Goal: Feedback & Contribution: Leave review/rating

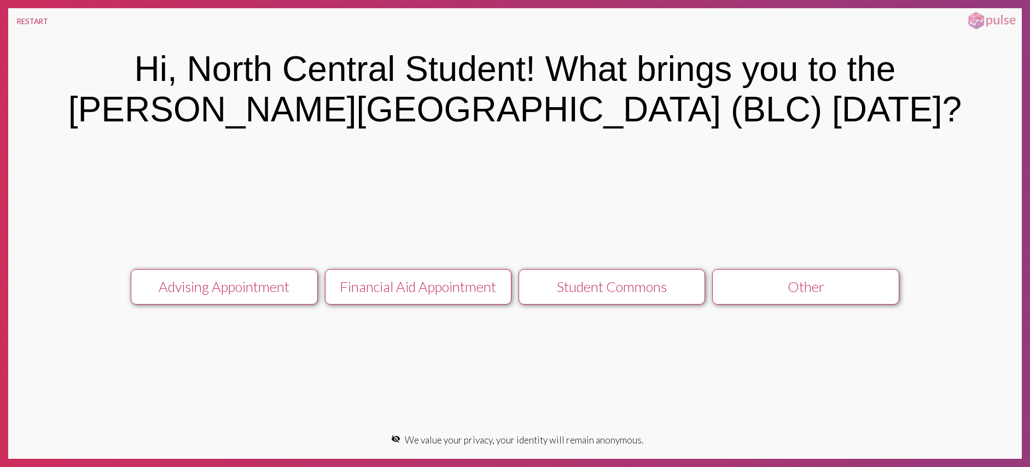
click at [605, 298] on button "Student Commons" at bounding box center [612, 287] width 187 height 36
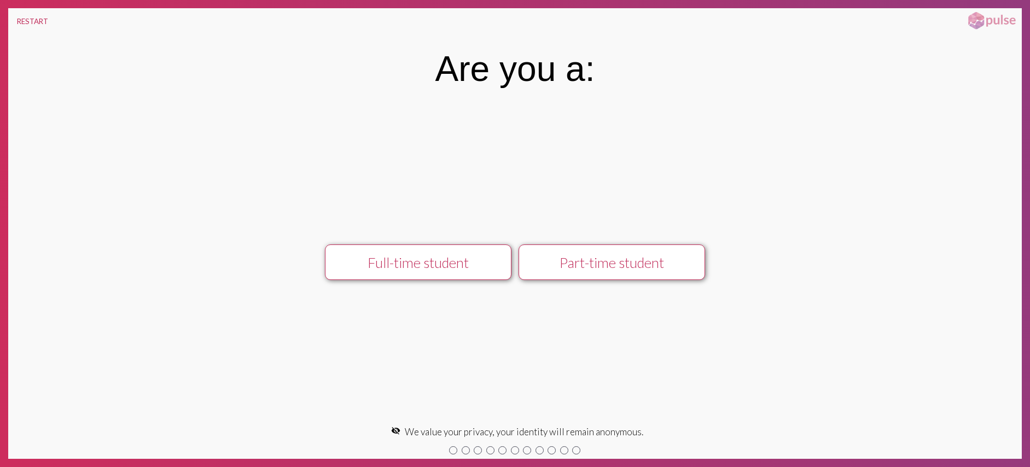
click at [597, 277] on button "Part-time student" at bounding box center [612, 262] width 187 height 36
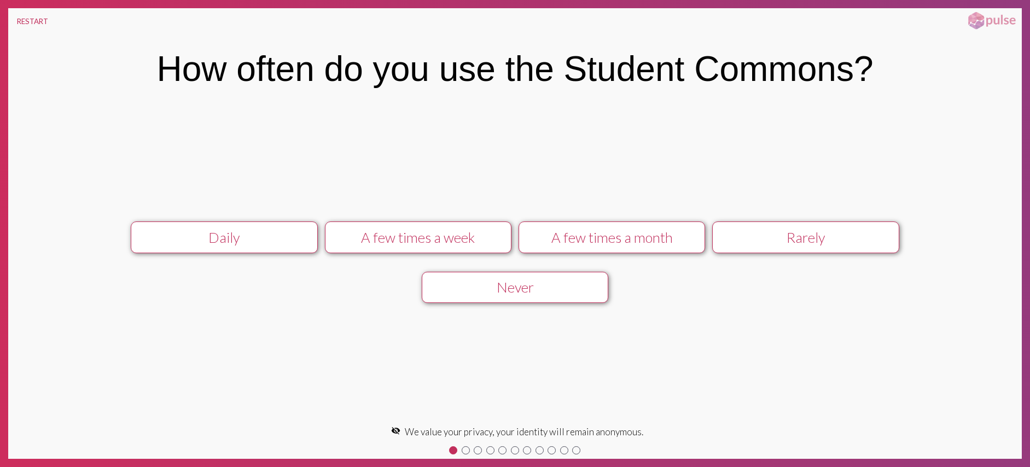
click at [485, 246] on button "A few times a week" at bounding box center [418, 238] width 187 height 32
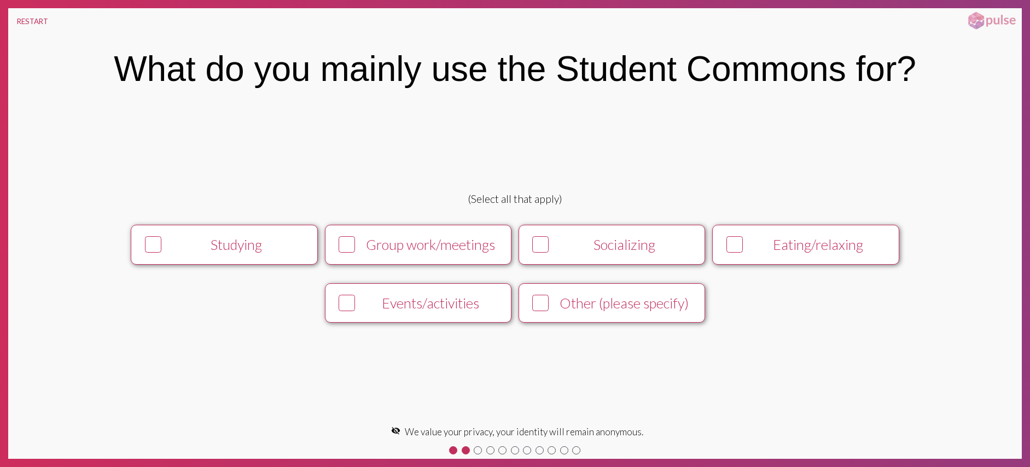
click at [393, 248] on div "Group work/meetings" at bounding box center [430, 244] width 143 height 16
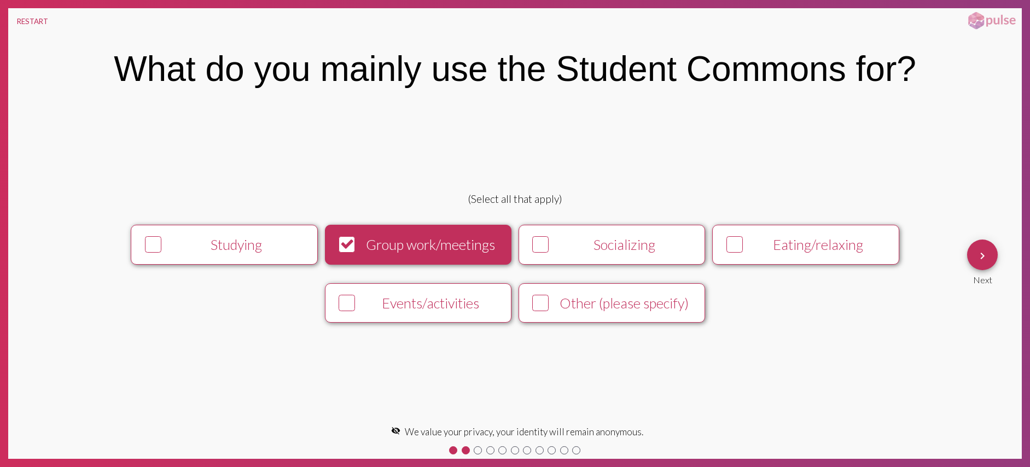
click at [459, 299] on div "Events/activities" at bounding box center [430, 303] width 143 height 16
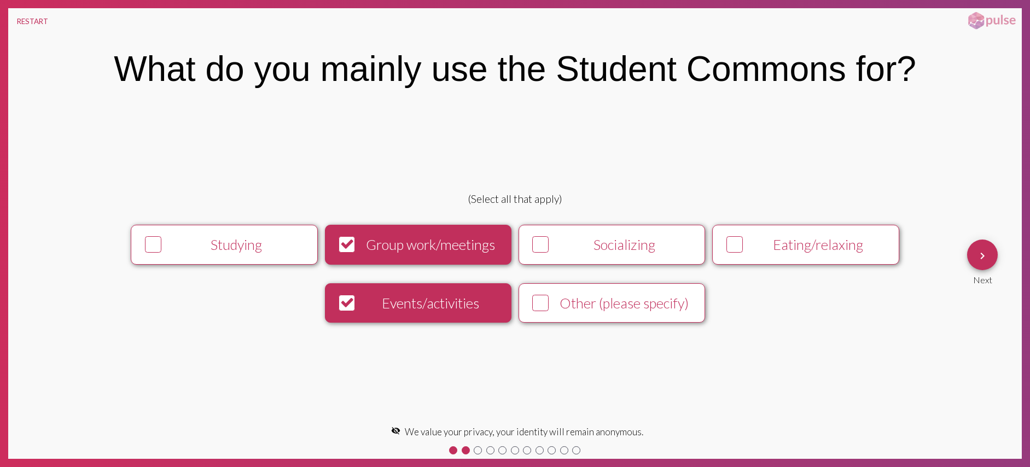
click at [987, 257] on mat-icon "keyboard_arrow_right" at bounding box center [982, 255] width 13 height 13
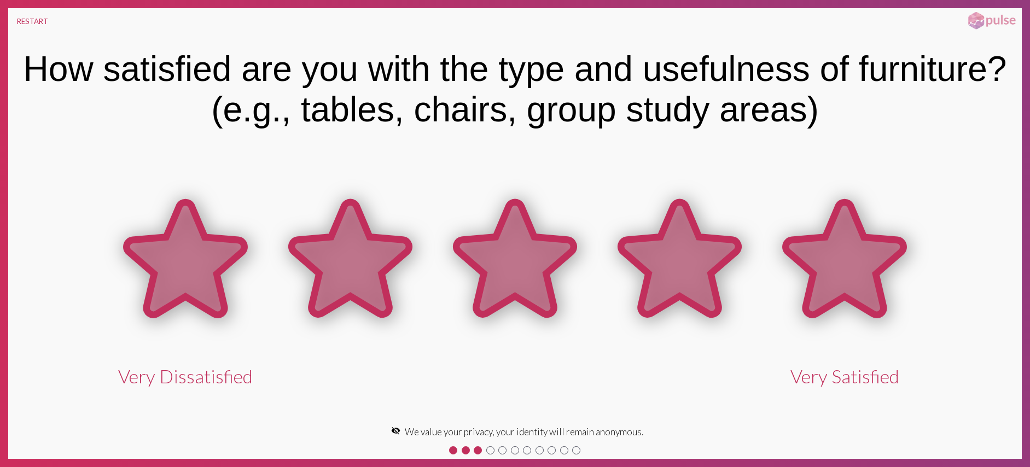
click at [831, 264] on icon at bounding box center [845, 258] width 118 height 112
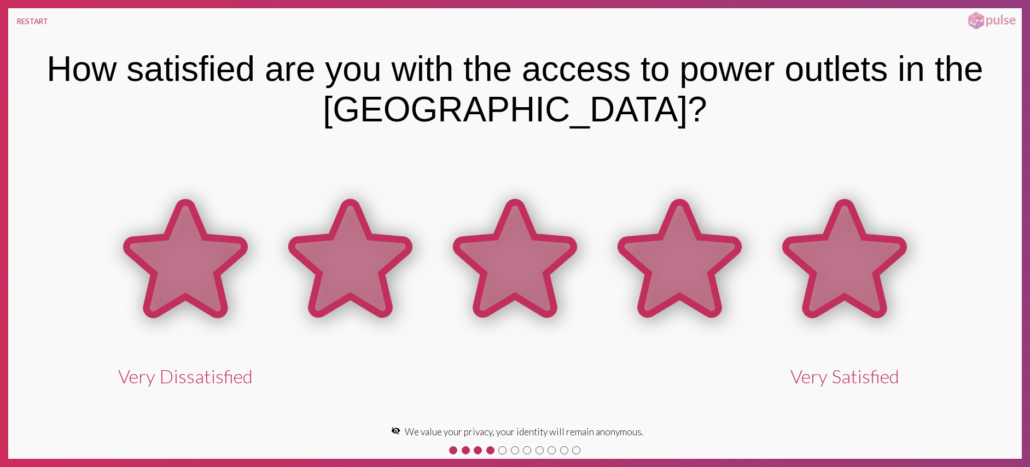
click at [831, 264] on icon at bounding box center [845, 258] width 118 height 112
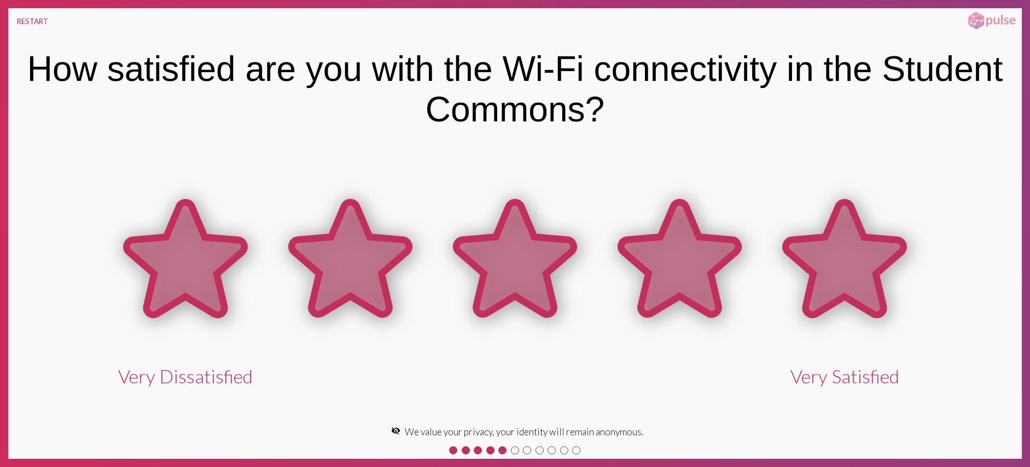
click at [831, 264] on icon at bounding box center [845, 258] width 118 height 112
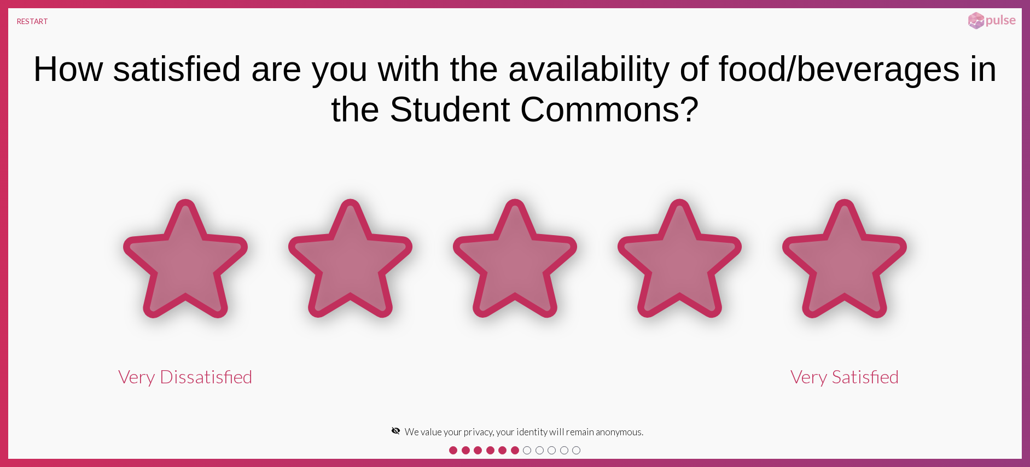
click at [832, 270] on icon at bounding box center [845, 258] width 118 height 112
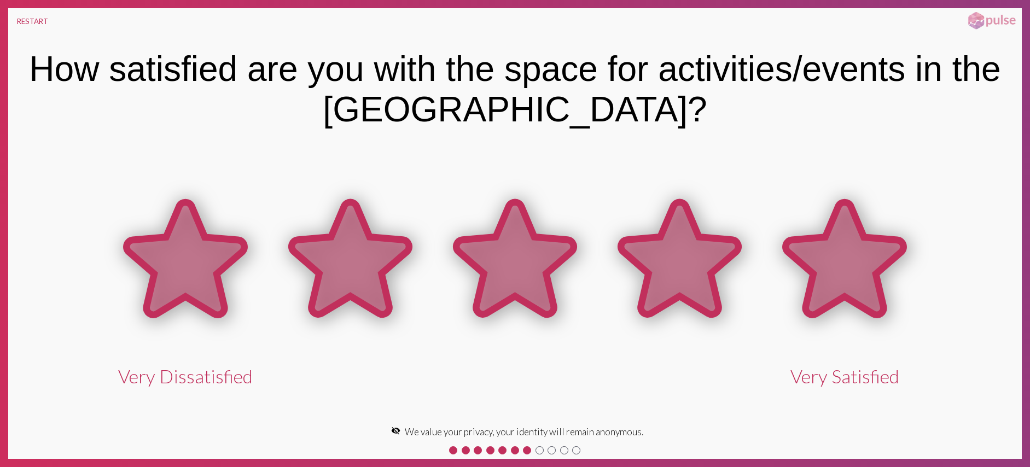
click at [826, 258] on icon at bounding box center [845, 258] width 118 height 112
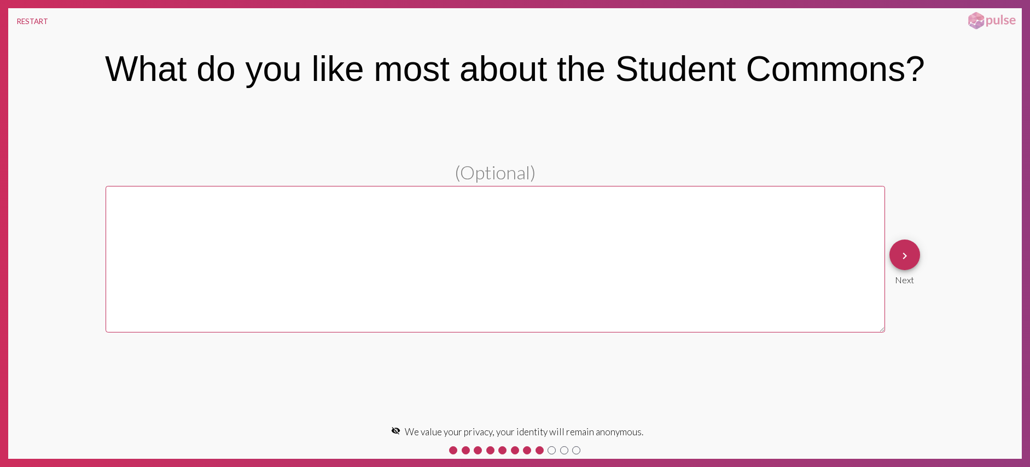
drag, startPoint x: 919, startPoint y: 259, endPoint x: 909, endPoint y: 259, distance: 9.9
click at [918, 259] on div "keyboard_arrow_right Next" at bounding box center [904, 262] width 31 height 45
click at [909, 259] on mat-icon "keyboard_arrow_right" at bounding box center [904, 255] width 13 height 13
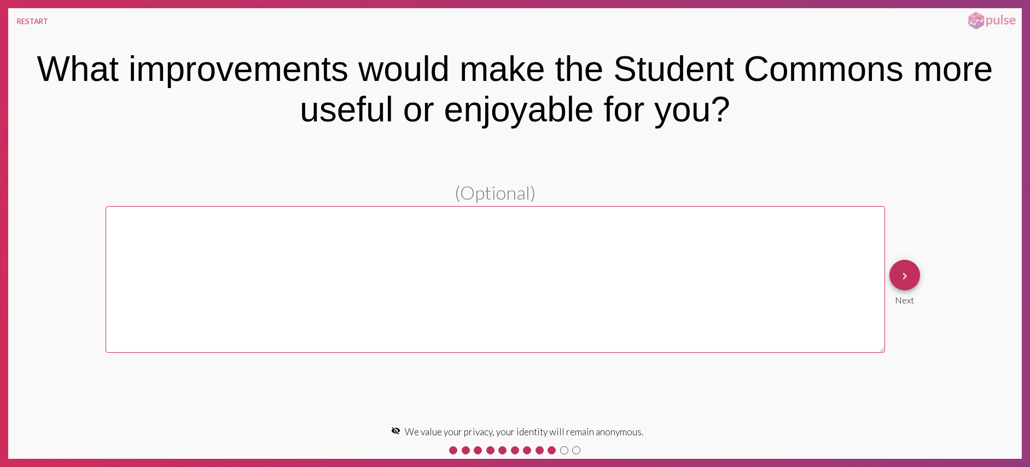
click at [901, 261] on span "keyboard_arrow_right" at bounding box center [904, 275] width 13 height 31
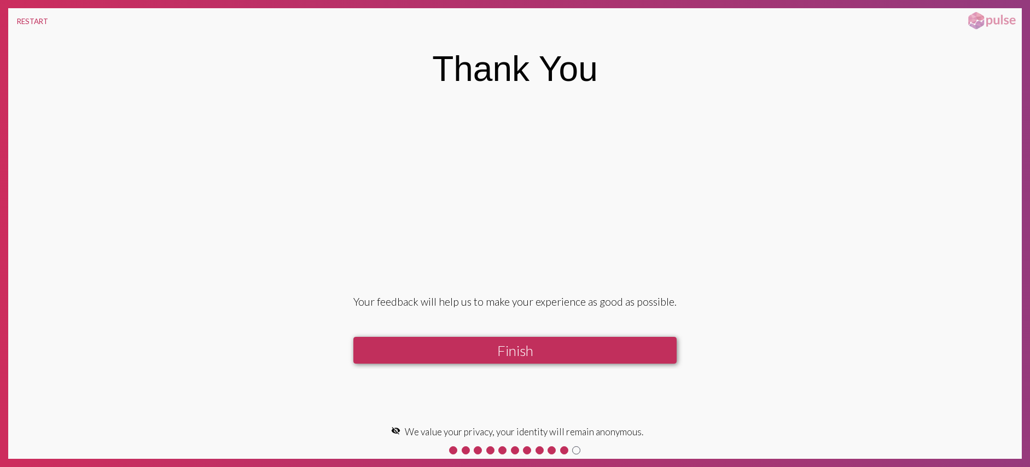
click at [639, 339] on button "Finish" at bounding box center [514, 350] width 323 height 27
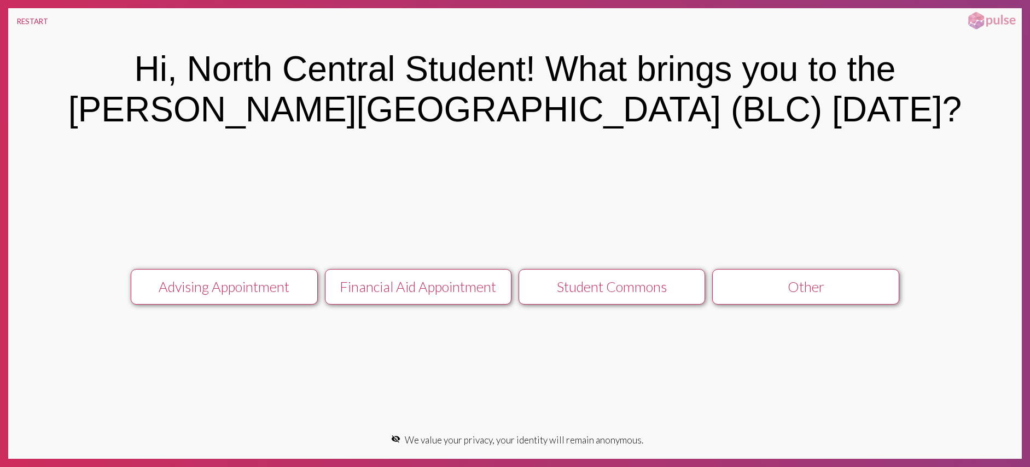
drag, startPoint x: 235, startPoint y: 305, endPoint x: 231, endPoint y: 299, distance: 7.1
click at [235, 305] on div "Advising Appointment Financial Aid Appointment Student Commons Other" at bounding box center [514, 287] width 895 height 54
click at [233, 297] on button "Advising Appointment" at bounding box center [224, 287] width 187 height 36
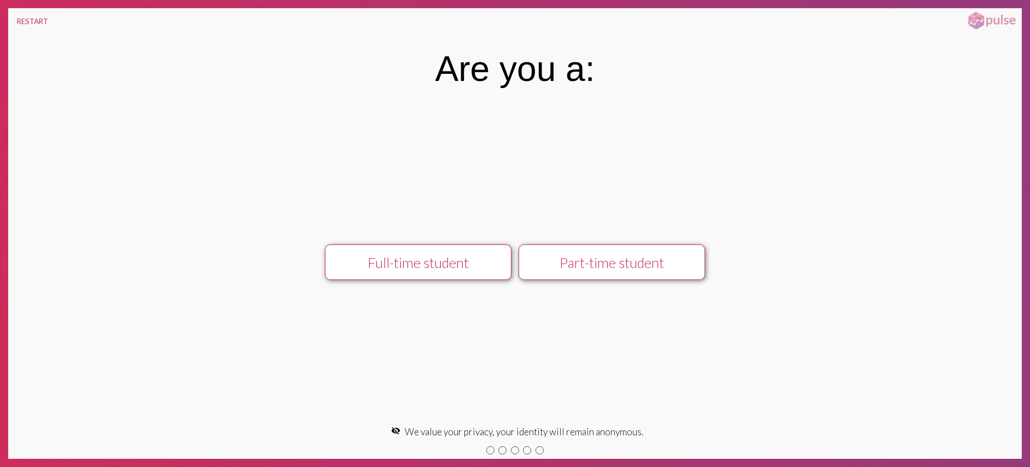
click at [500, 258] on div "Full-time student" at bounding box center [418, 262] width 167 height 16
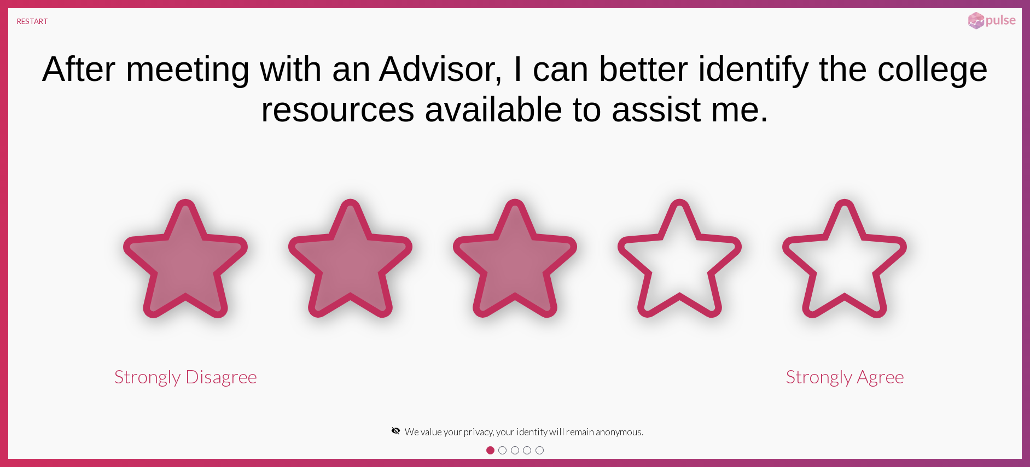
click at [502, 255] on icon at bounding box center [515, 258] width 118 height 112
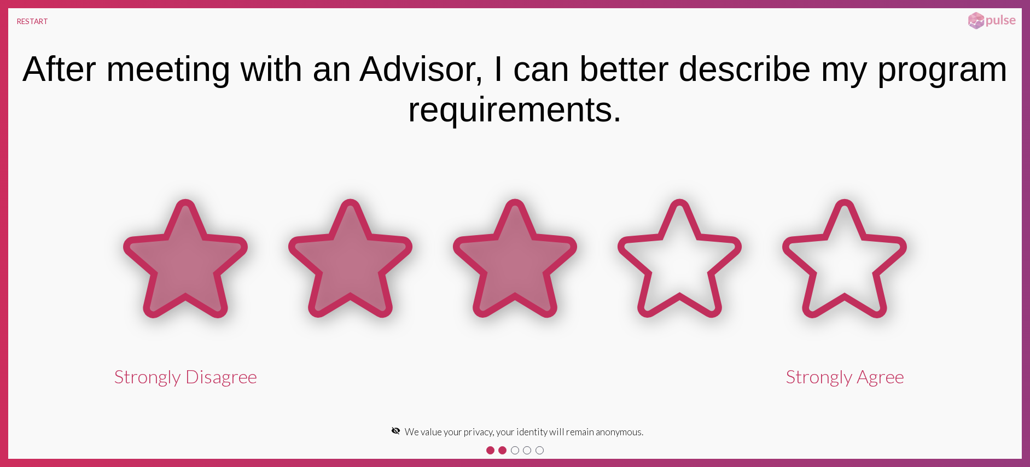
click at [502, 255] on icon at bounding box center [515, 258] width 118 height 112
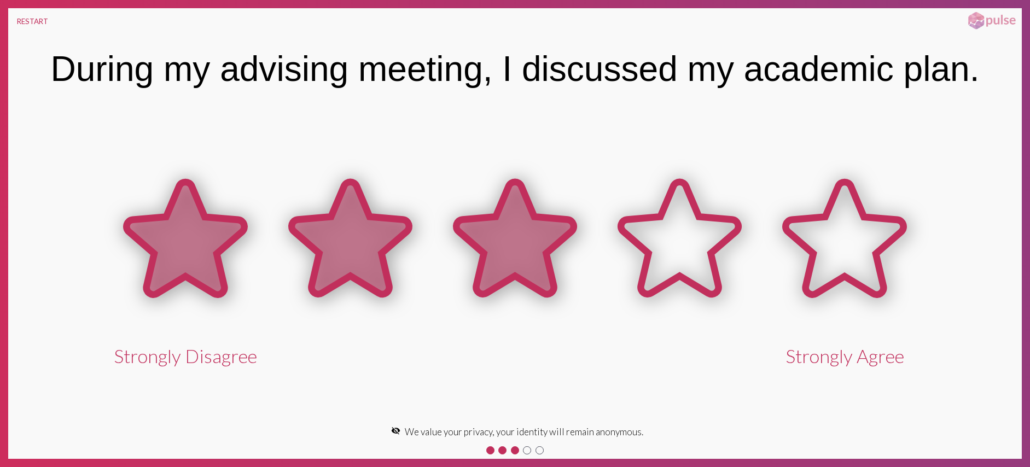
click at [502, 255] on icon at bounding box center [515, 238] width 118 height 112
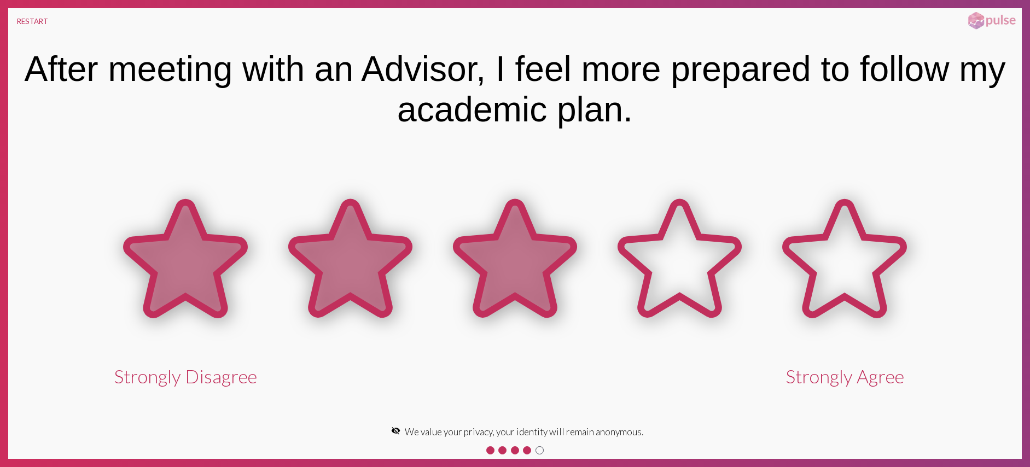
click at [502, 255] on icon at bounding box center [515, 258] width 118 height 112
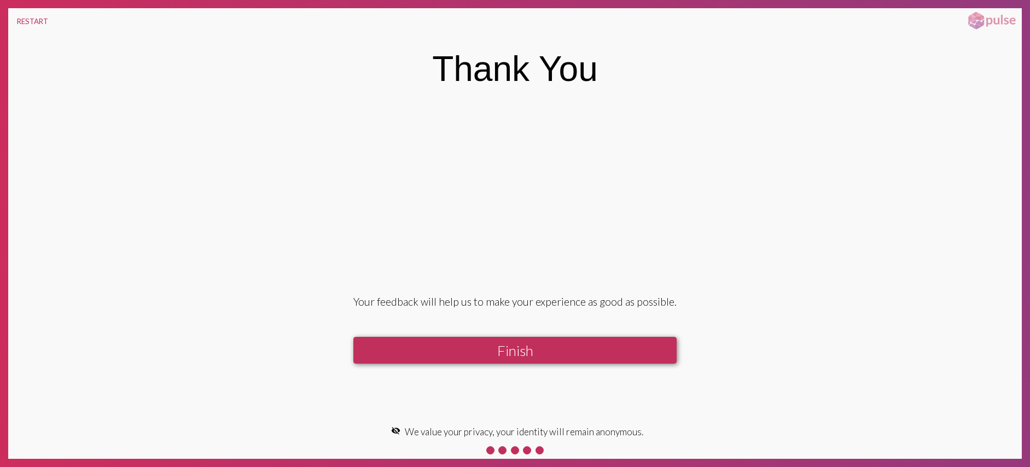
click at [531, 347] on button "Finish" at bounding box center [514, 350] width 323 height 27
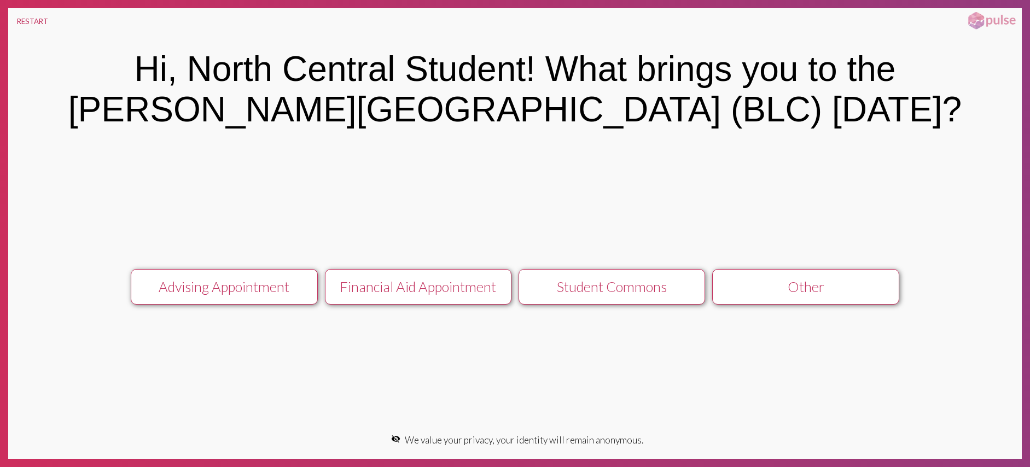
click at [441, 286] on div "Financial Aid Appointment" at bounding box center [418, 286] width 167 height 16
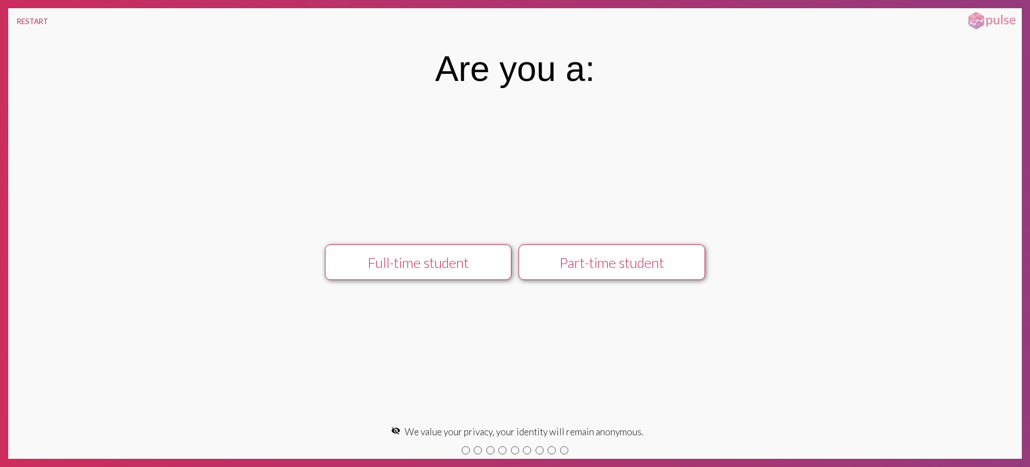
click at [484, 261] on div "Full-time student" at bounding box center [418, 262] width 167 height 16
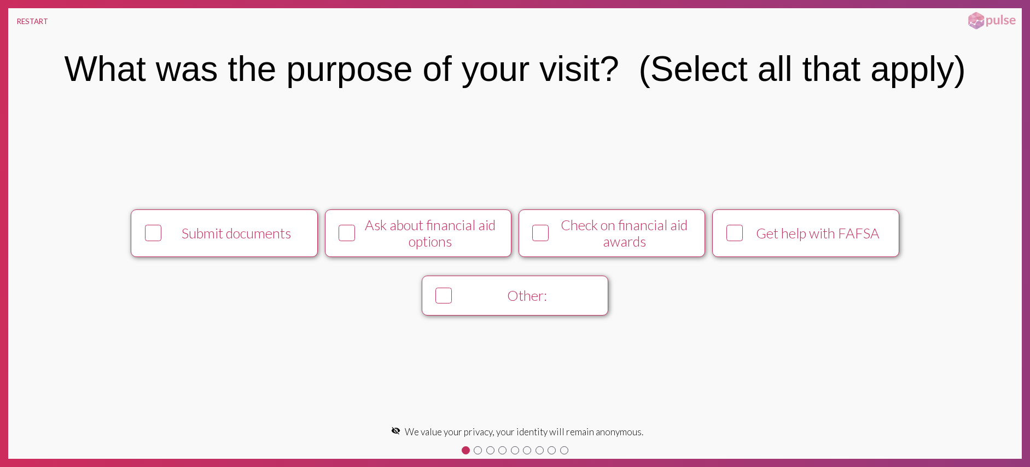
click at [817, 253] on button "Get help with FAFSA" at bounding box center [805, 233] width 187 height 48
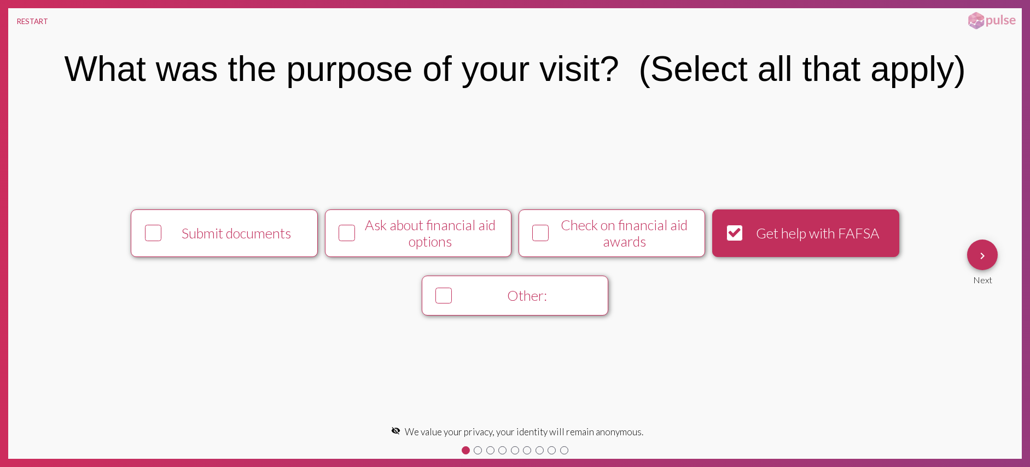
click at [992, 260] on button "keyboard_arrow_right" at bounding box center [982, 255] width 31 height 31
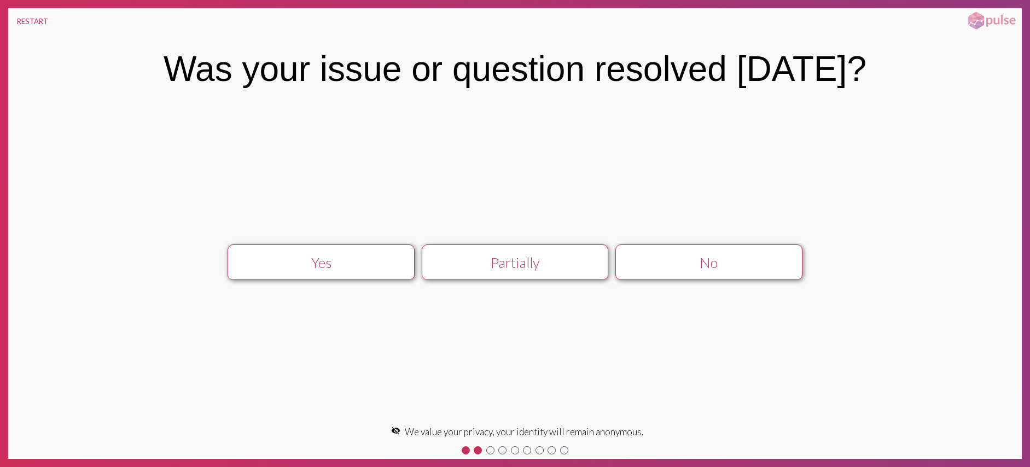
drag, startPoint x: 476, startPoint y: 264, endPoint x: 497, endPoint y: 266, distance: 20.8
click at [476, 264] on div "Partially" at bounding box center [515, 262] width 167 height 16
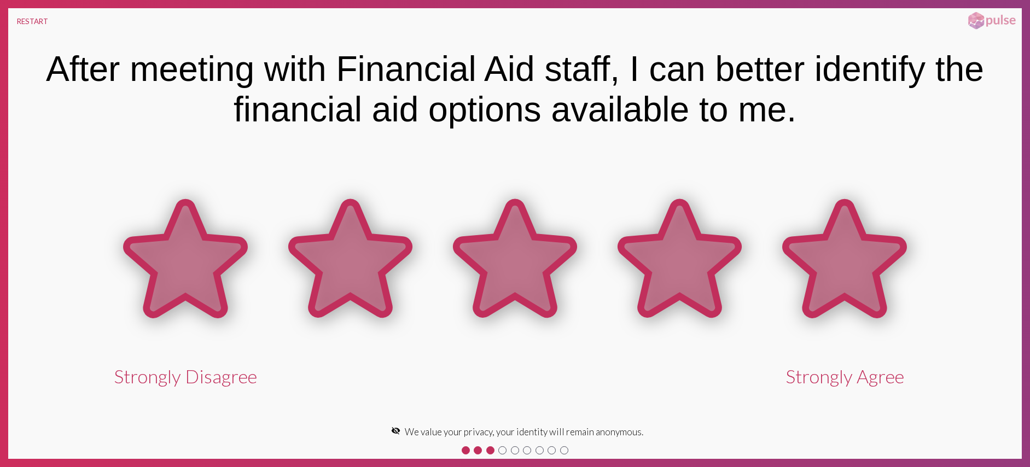
click at [830, 267] on icon at bounding box center [845, 258] width 118 height 112
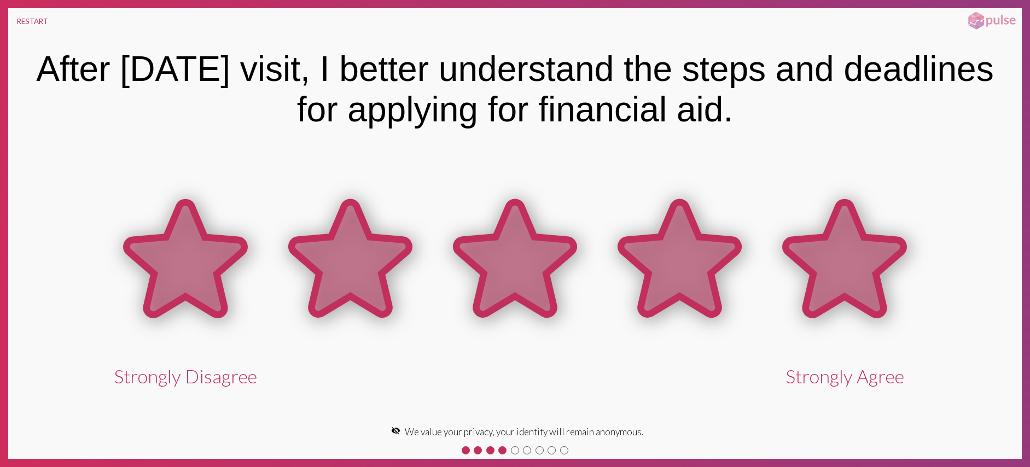
click at [830, 267] on icon at bounding box center [845, 258] width 118 height 112
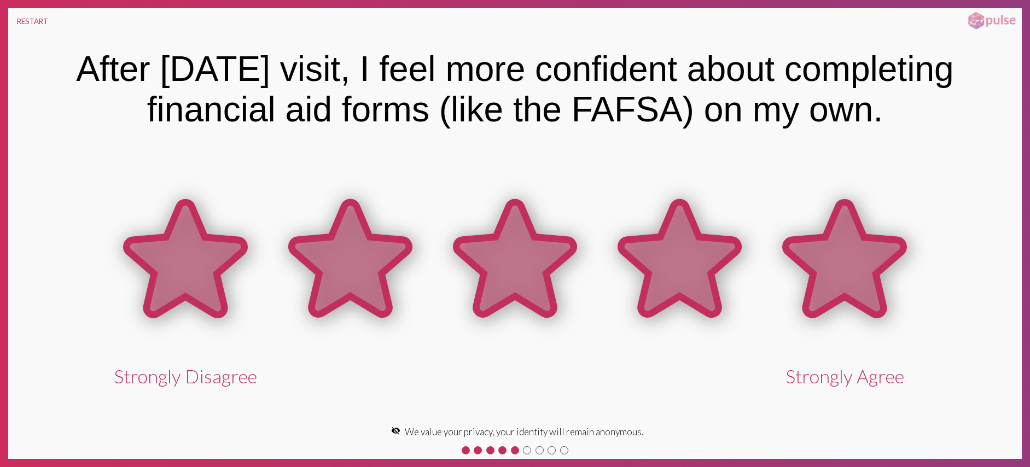
click at [830, 267] on icon at bounding box center [845, 258] width 118 height 112
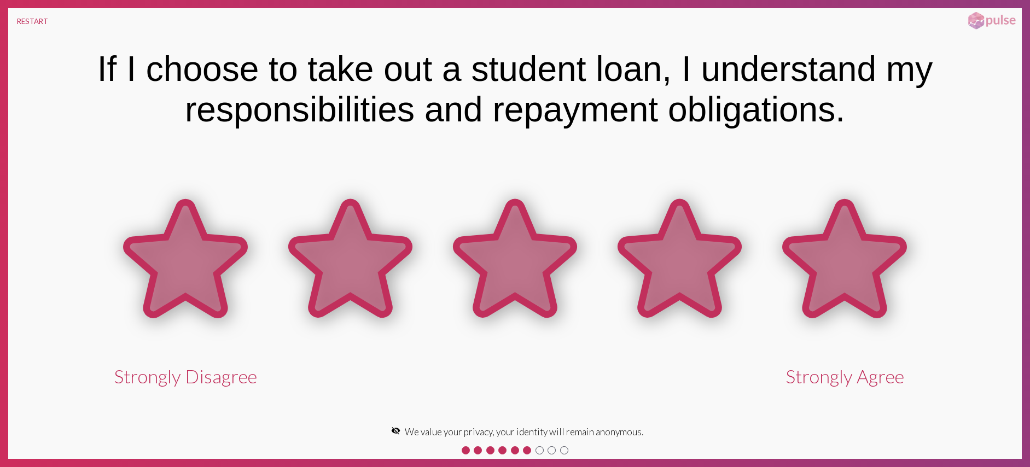
click at [830, 267] on icon at bounding box center [845, 258] width 118 height 112
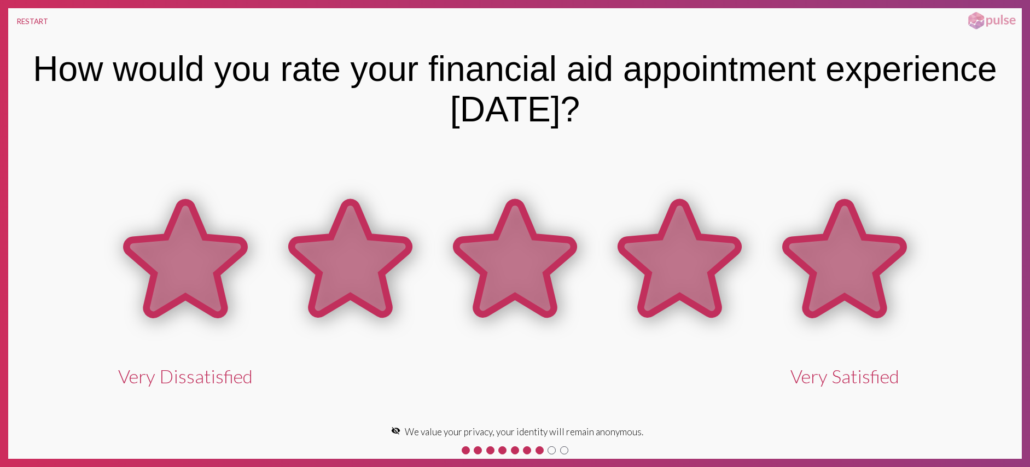
click at [830, 267] on icon at bounding box center [845, 258] width 118 height 112
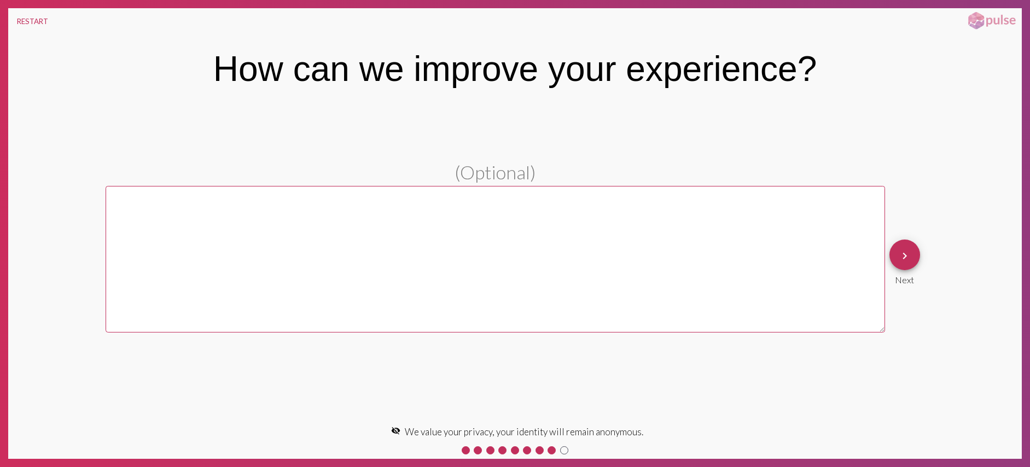
click at [830, 267] on textarea at bounding box center [495, 259] width 779 height 147
click at [890, 267] on div "keyboard_arrow_right Next" at bounding box center [904, 262] width 31 height 45
click at [916, 258] on button "keyboard_arrow_right" at bounding box center [904, 255] width 31 height 31
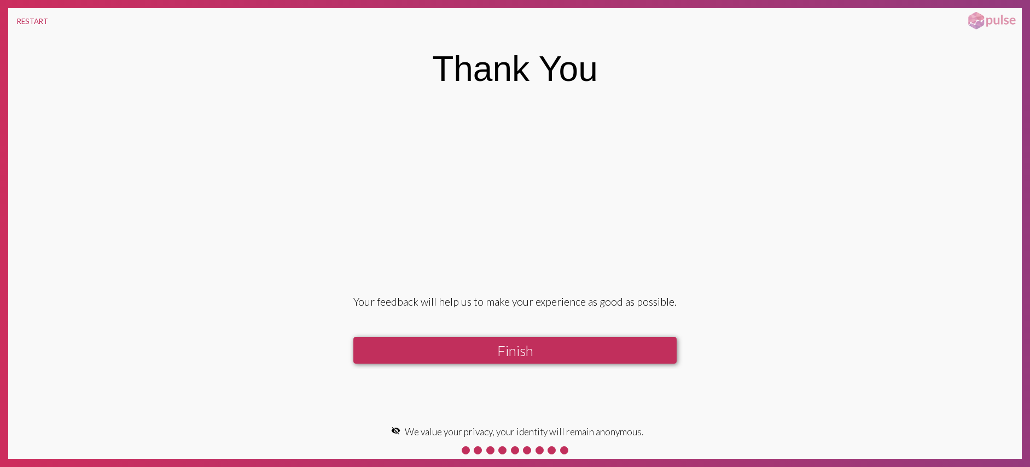
click at [617, 340] on button "Finish" at bounding box center [514, 350] width 323 height 27
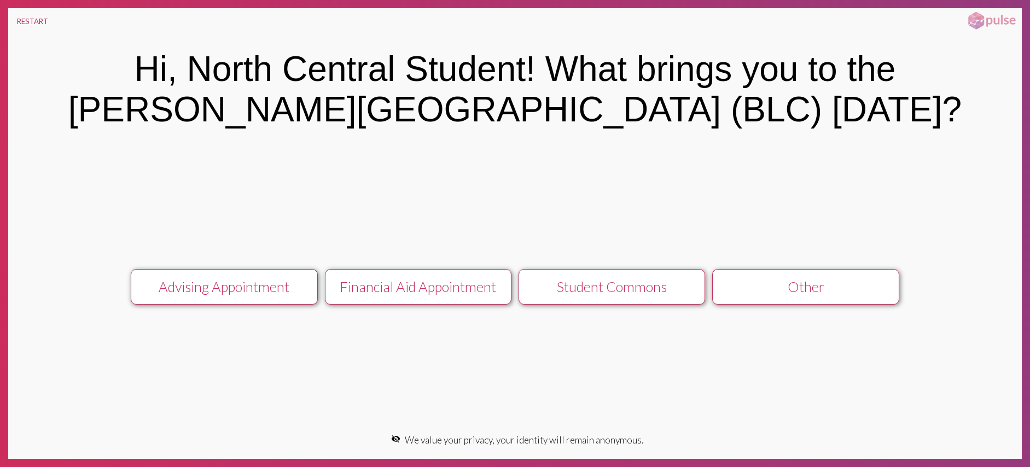
click at [737, 298] on button "Other" at bounding box center [805, 287] width 187 height 36
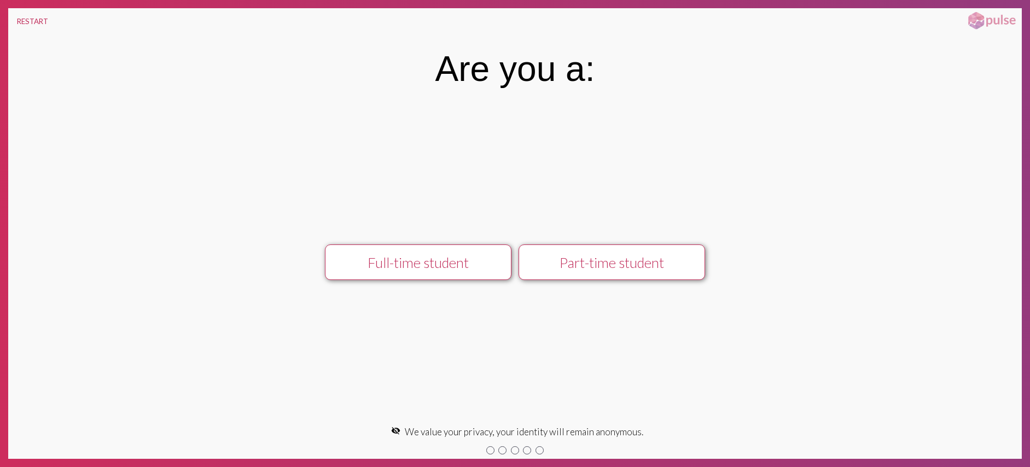
click at [424, 264] on div "Full-time student" at bounding box center [418, 262] width 167 height 16
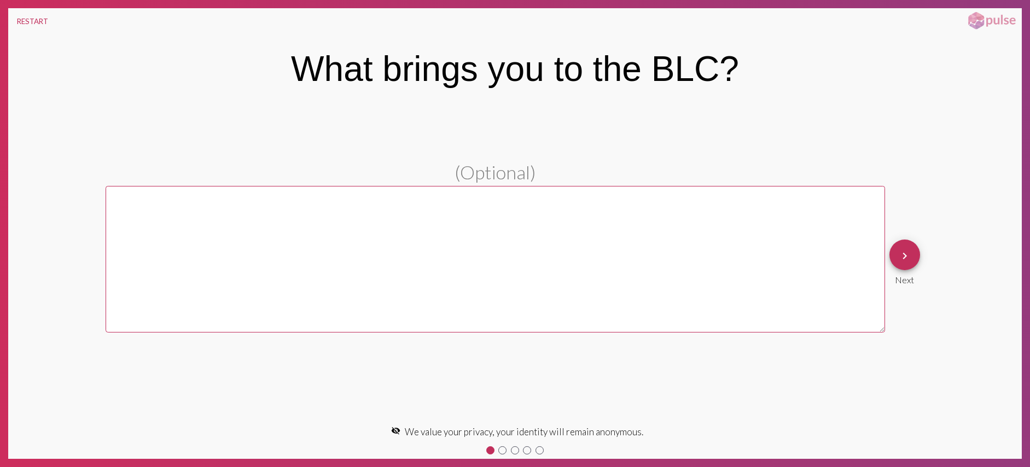
click at [913, 255] on button "keyboard_arrow_right" at bounding box center [904, 255] width 31 height 31
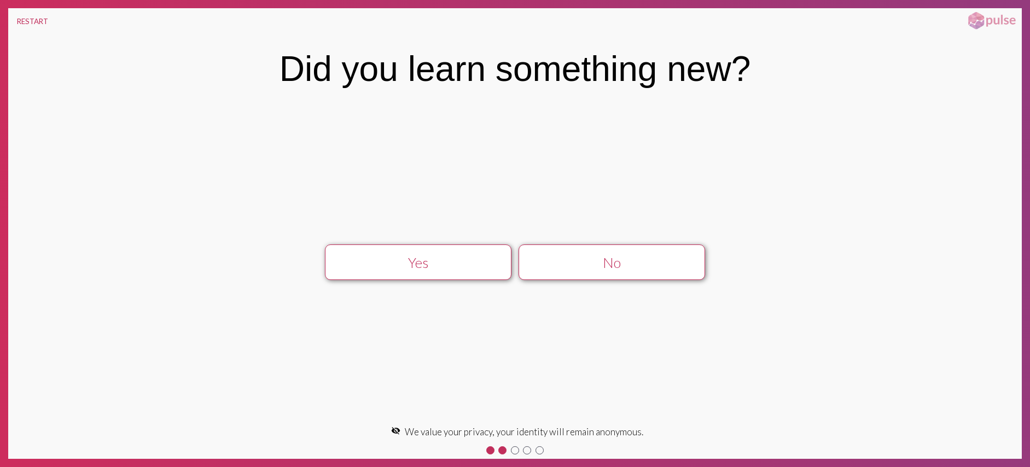
drag, startPoint x: 450, startPoint y: 264, endPoint x: 459, endPoint y: 266, distance: 9.0
click at [451, 264] on div "Yes" at bounding box center [418, 262] width 167 height 16
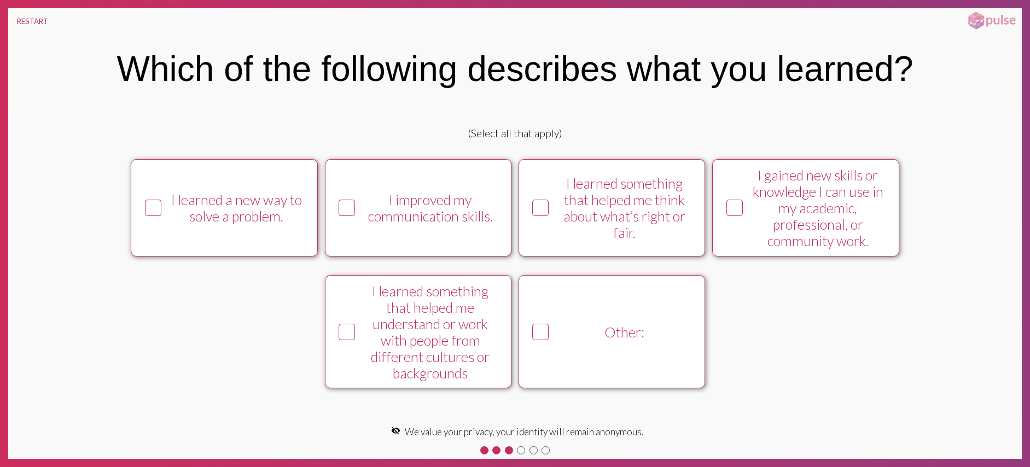
click at [847, 218] on div "I gained new skills or knowledge I can use in my academic, professional, or com…" at bounding box center [818, 208] width 143 height 82
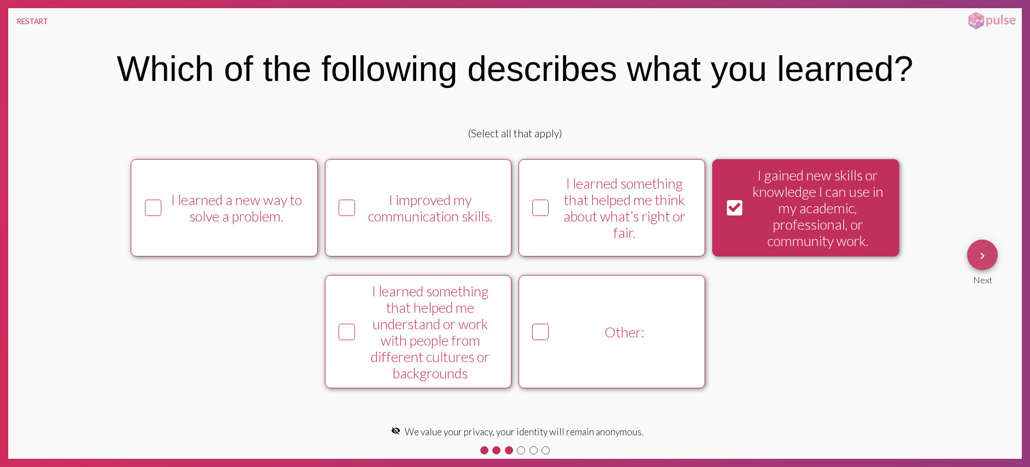
click at [986, 257] on mat-icon "keyboard_arrow_right" at bounding box center [982, 255] width 13 height 13
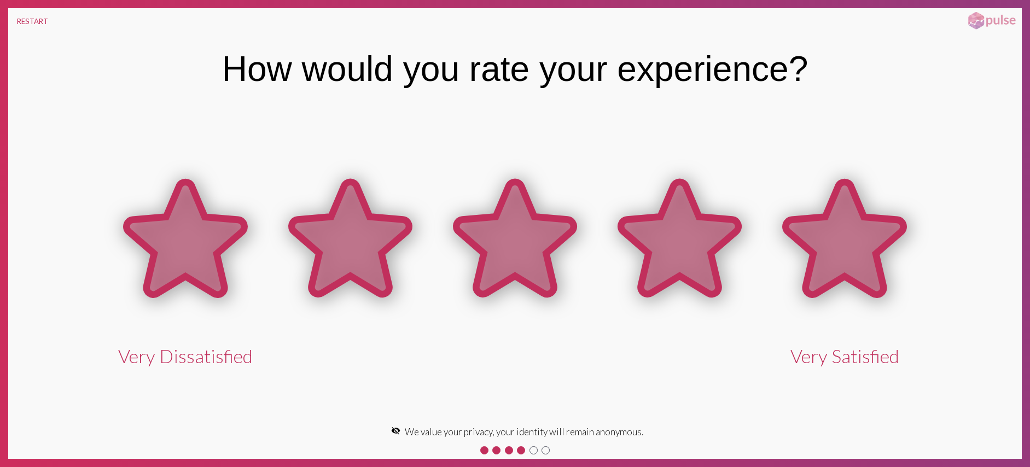
click at [859, 254] on icon at bounding box center [845, 238] width 118 height 112
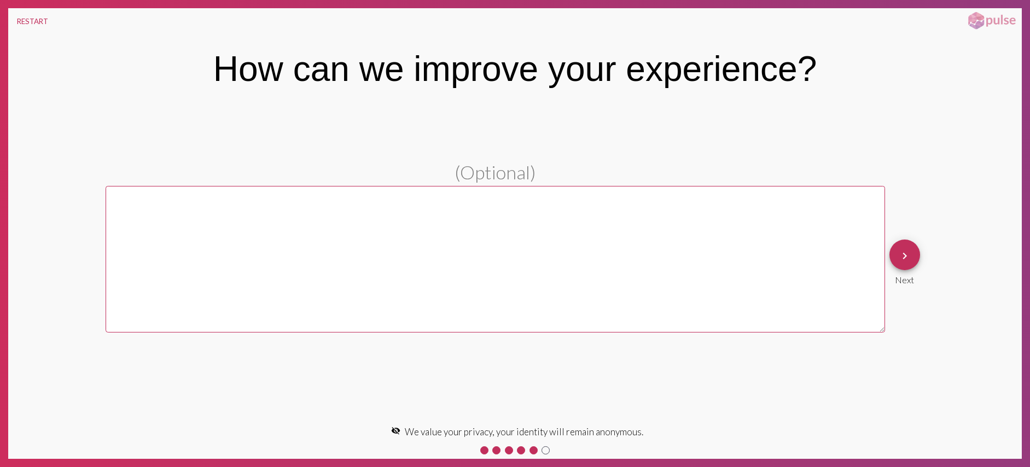
drag, startPoint x: 931, startPoint y: 241, endPoint x: 922, endPoint y: 258, distance: 18.9
click at [930, 243] on pl-text-question "(Optional) keyboard_arrow_right Next" at bounding box center [515, 262] width 1014 height 203
click at [921, 258] on div "keyboard_arrow_right Next" at bounding box center [904, 262] width 39 height 54
click at [914, 258] on button "keyboard_arrow_right" at bounding box center [904, 255] width 31 height 31
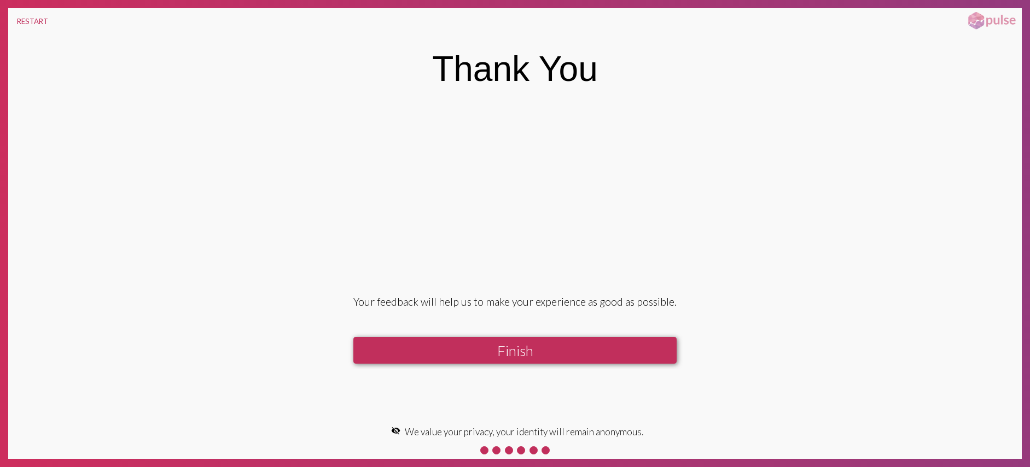
drag, startPoint x: 508, startPoint y: 352, endPoint x: 502, endPoint y: 354, distance: 6.4
click at [508, 353] on button "Finish" at bounding box center [514, 350] width 323 height 27
